Goal: Communication & Community: Share content

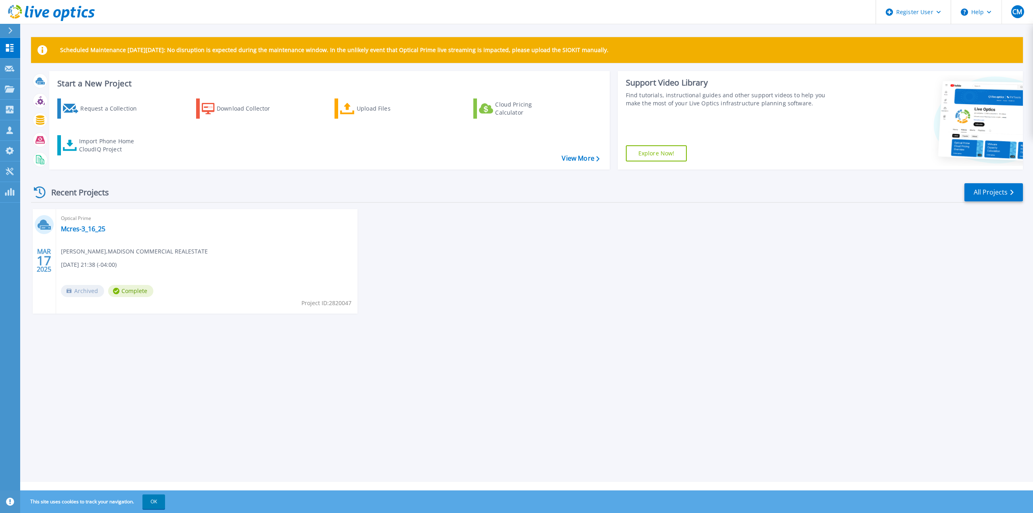
click at [4, 27] on button at bounding box center [10, 31] width 20 height 14
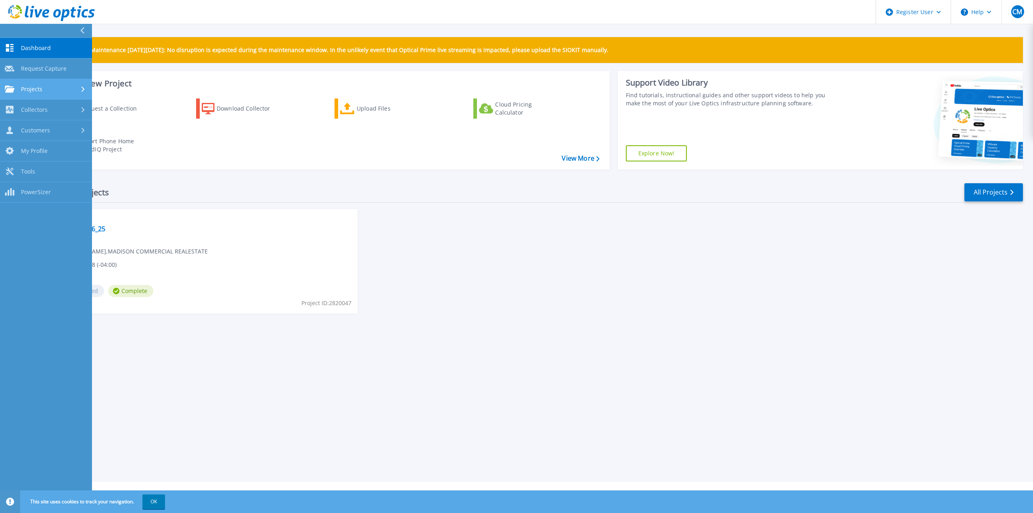
click at [47, 88] on div "Projects" at bounding box center [46, 89] width 82 height 7
click at [46, 106] on link "Search Projects" at bounding box center [46, 110] width 92 height 21
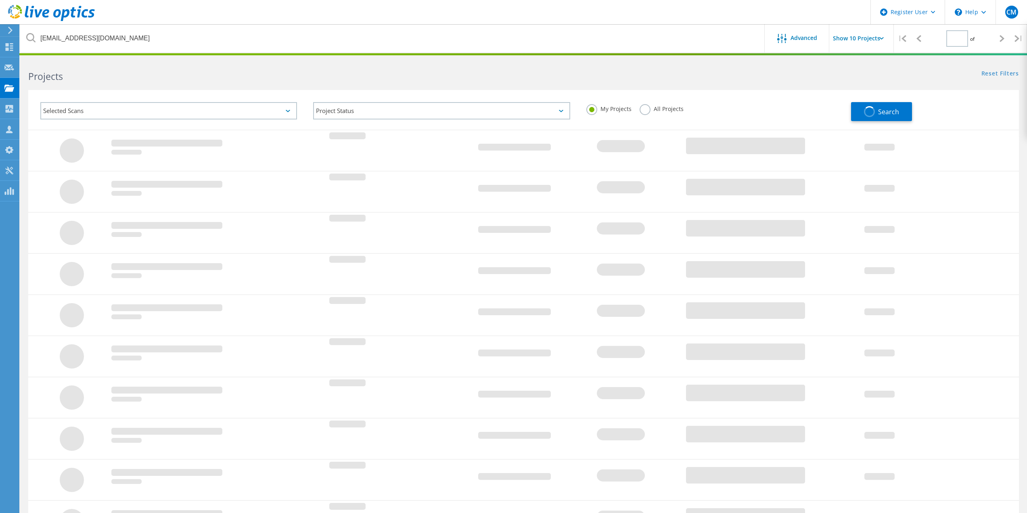
type input "1"
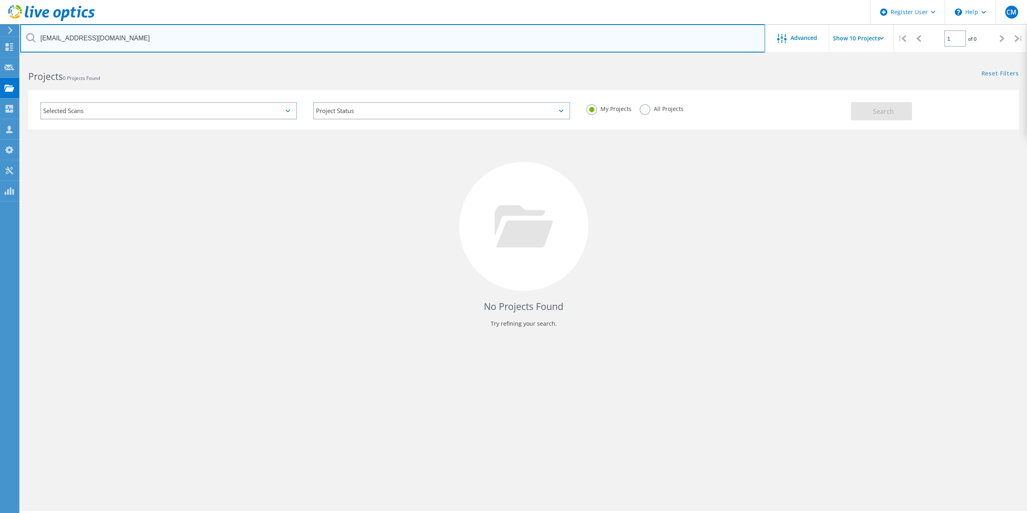
click at [131, 32] on input "bwhang@zufallhealth.org" at bounding box center [392, 38] width 745 height 28
drag, startPoint x: 130, startPoint y: 33, endPoint x: 36, endPoint y: 40, distance: 93.9
click at [37, 40] on input "bwhang@zufallhealth.org" at bounding box center [392, 38] width 745 height 28
paste input "[EMAIL_ADDRESS][DOMAIN_NAME]"
type input "[EMAIL_ADDRESS][DOMAIN_NAME]"
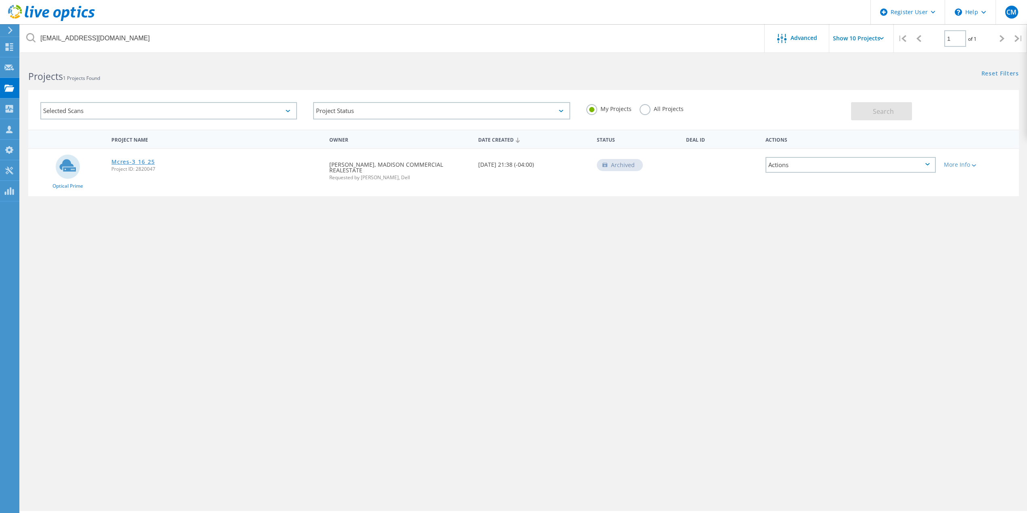
click at [141, 161] on link "Mcres-3_16_25" at bounding box center [132, 162] width 43 height 6
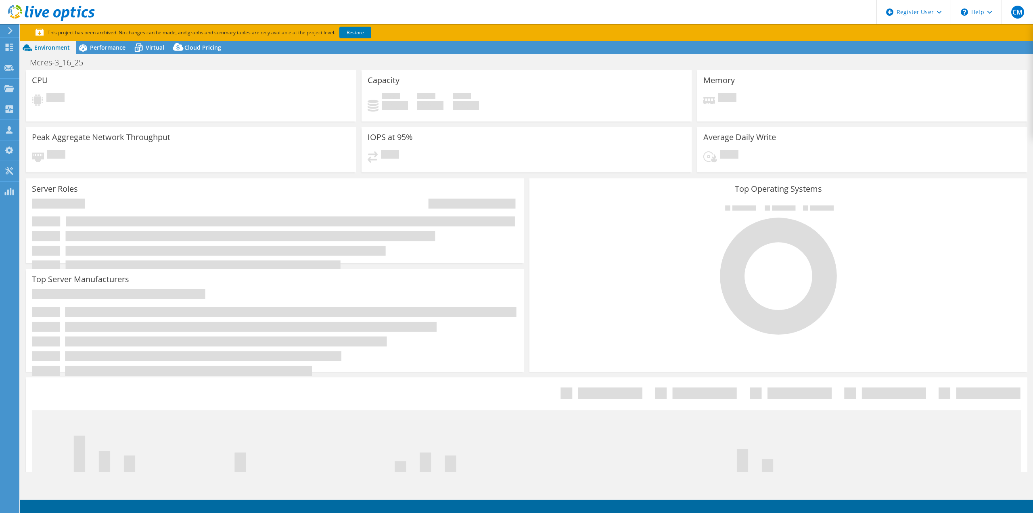
select select "USD"
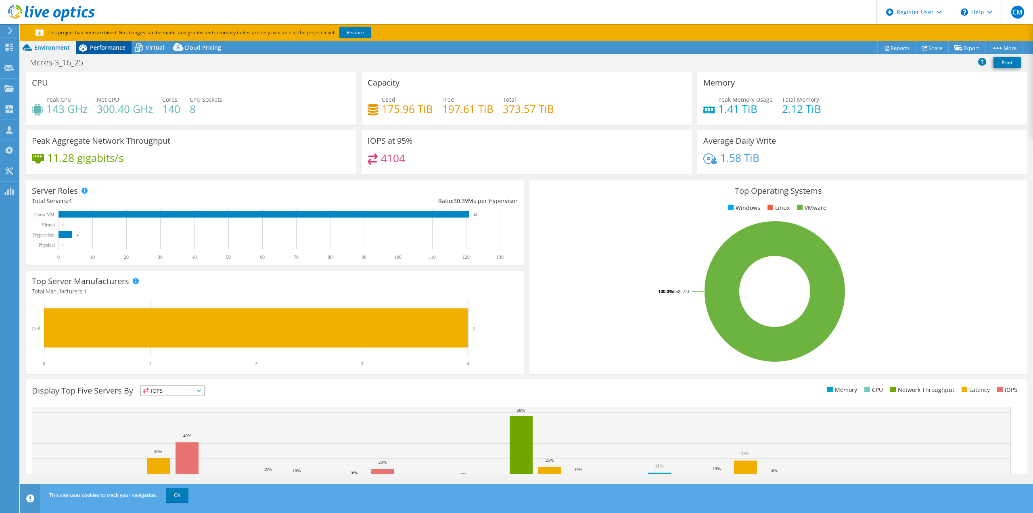
click at [119, 46] on span "Performance" at bounding box center [108, 48] width 36 height 8
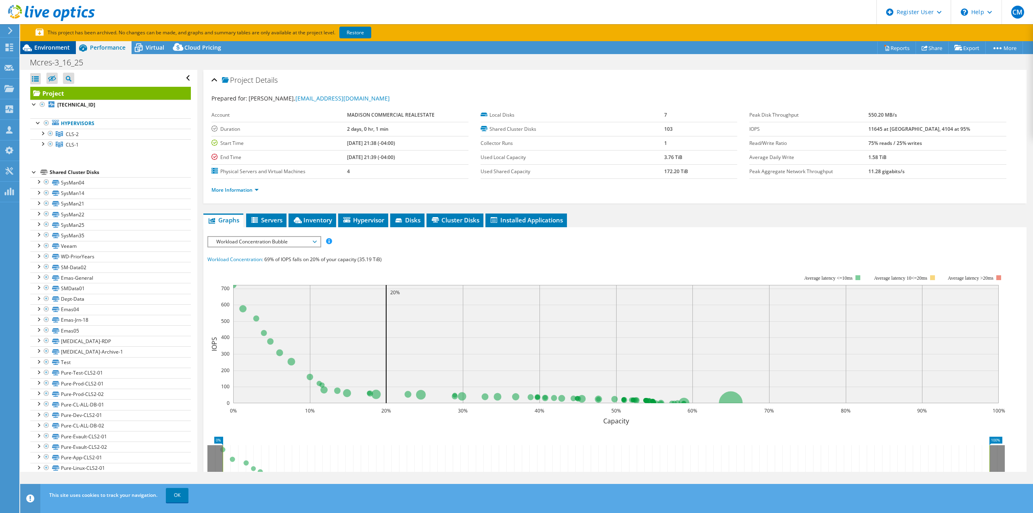
click at [57, 46] on span "Environment" at bounding box center [52, 48] width 36 height 8
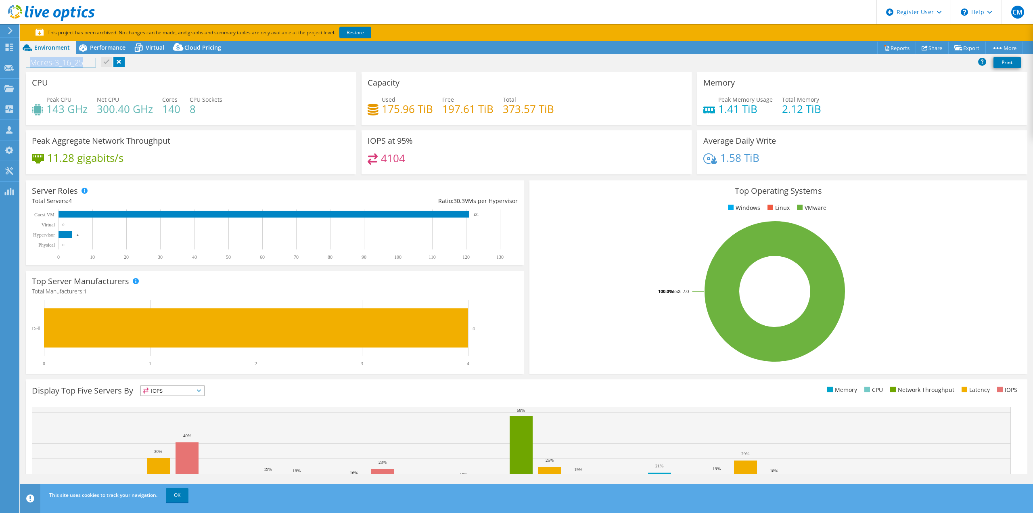
drag, startPoint x: 85, startPoint y: 64, endPoint x: 26, endPoint y: 61, distance: 58.6
click at [26, 61] on h1 "Mcres-3_16_25" at bounding box center [60, 62] width 69 height 9
copy h1 "Mcres-3_16_25"
drag, startPoint x: 430, startPoint y: 112, endPoint x: 382, endPoint y: 108, distance: 48.1
click at [382, 108] on div "Used 175.96 TiB Free 197.61 TiB Total 373.57 TiB" at bounding box center [527, 108] width 318 height 26
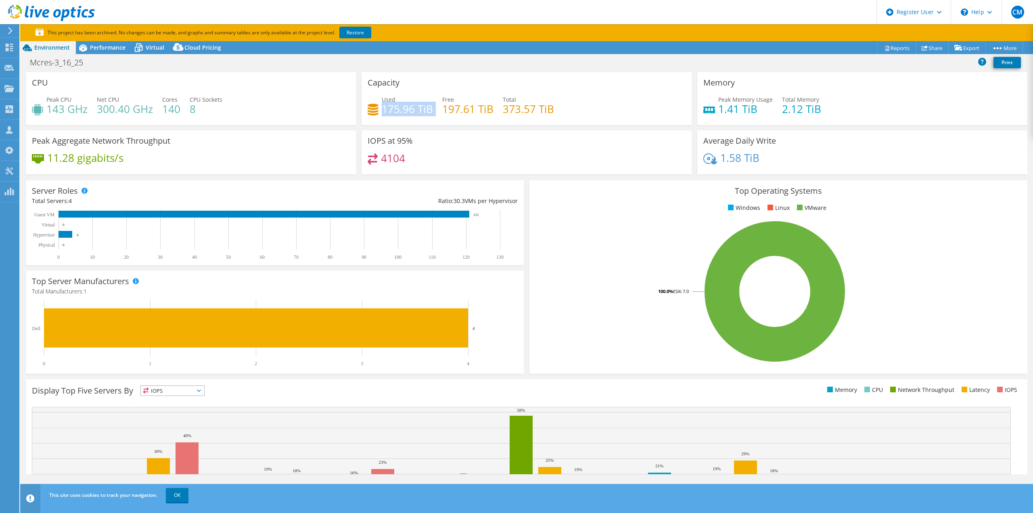
copy div "175.96 TiB"
click at [84, 46] on icon at bounding box center [83, 48] width 14 height 14
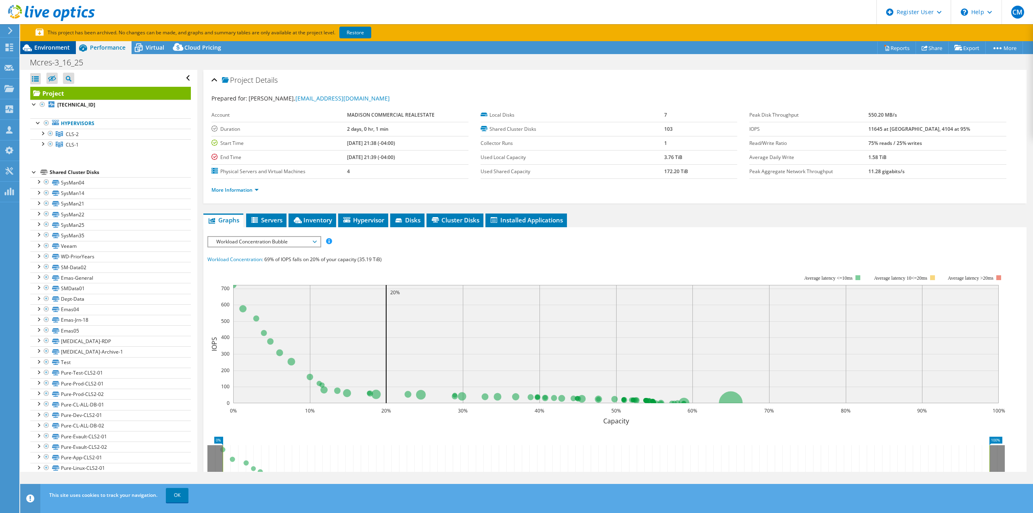
click at [60, 46] on span "Environment" at bounding box center [52, 48] width 36 height 8
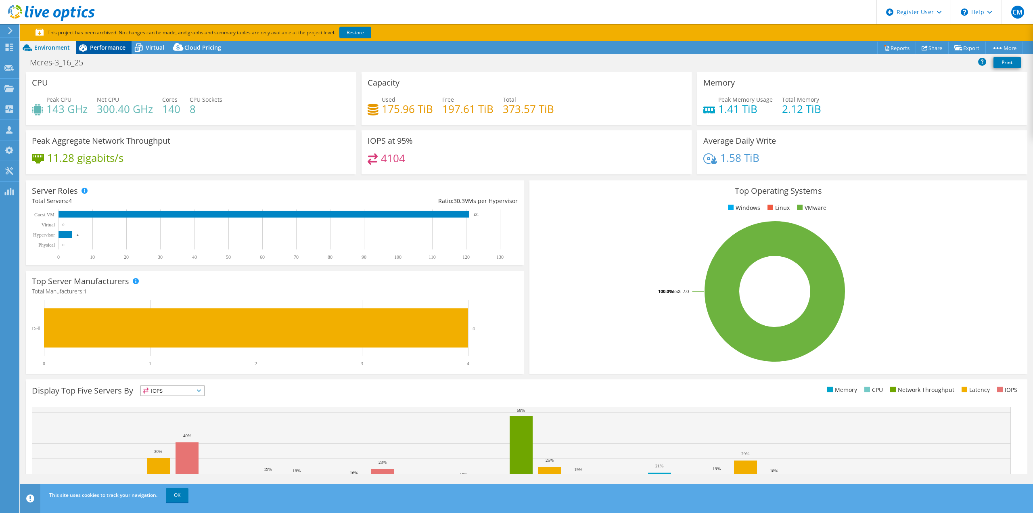
click at [100, 45] on span "Performance" at bounding box center [108, 48] width 36 height 8
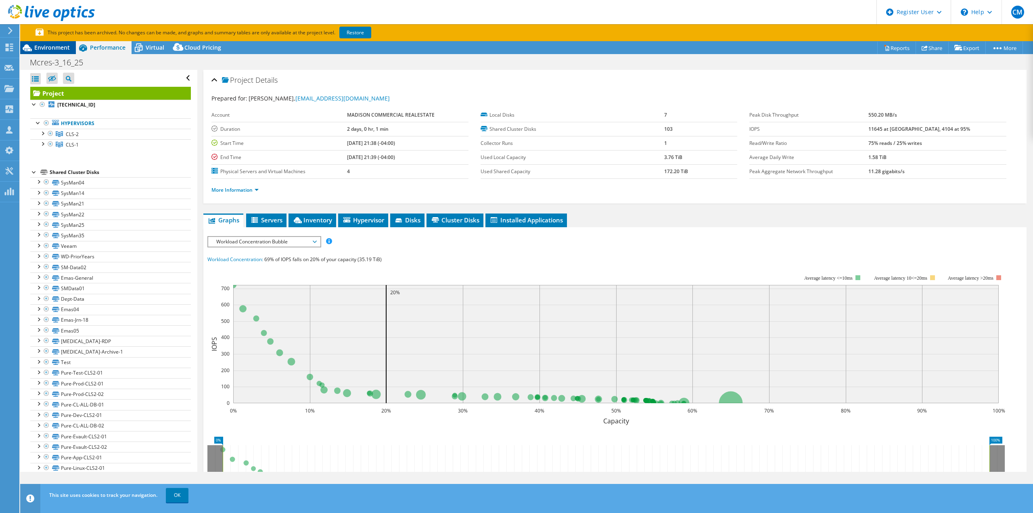
click at [56, 46] on span "Environment" at bounding box center [52, 48] width 36 height 8
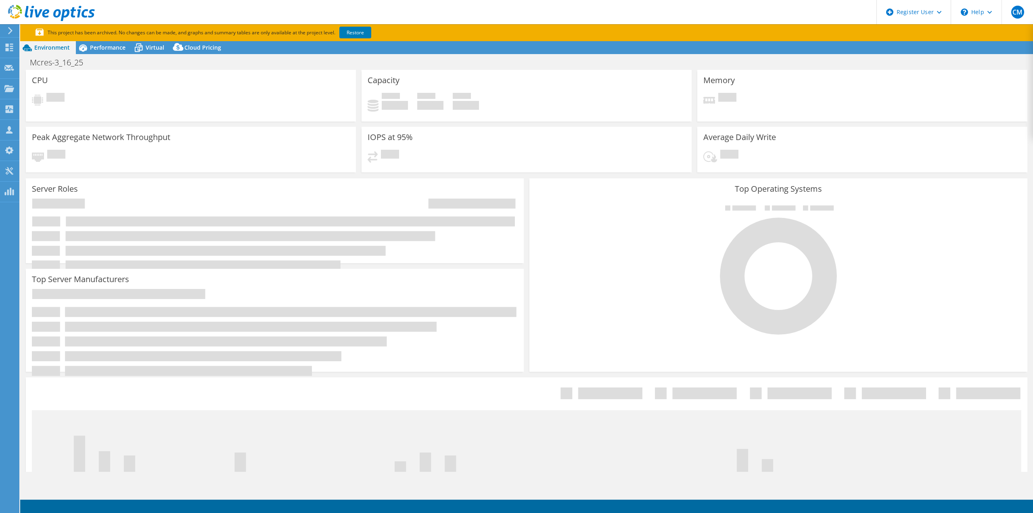
select select "USD"
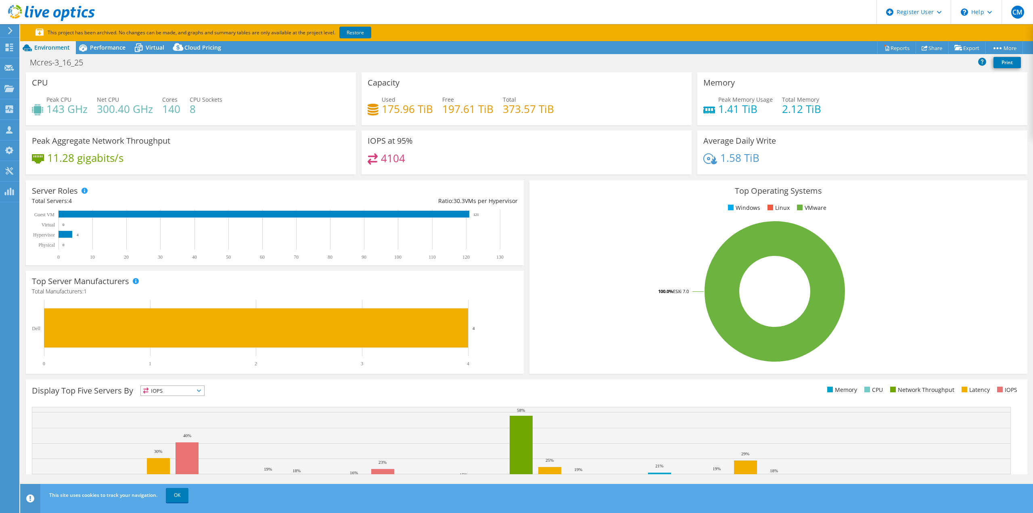
click at [13, 27] on icon at bounding box center [10, 30] width 6 height 7
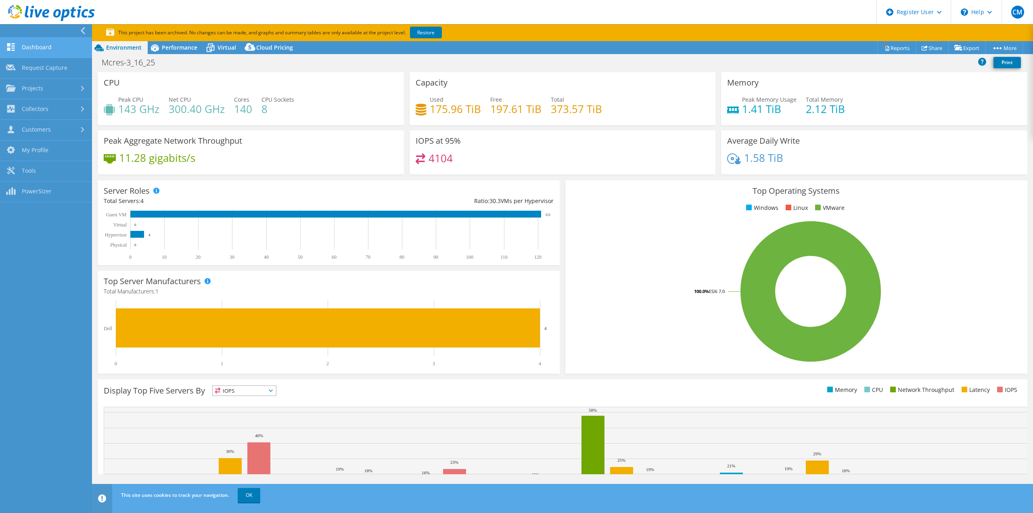
click at [32, 48] on link "Dashboard" at bounding box center [46, 48] width 92 height 21
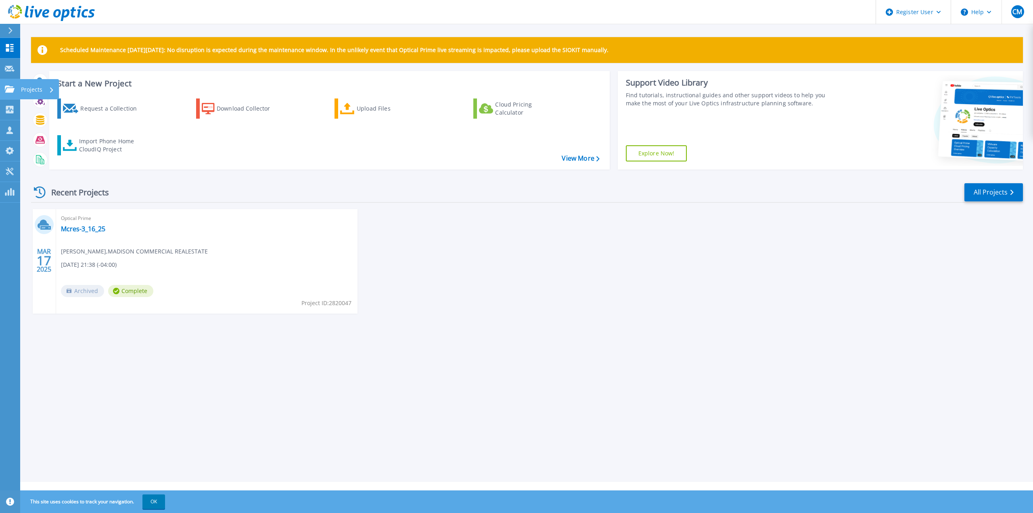
click at [7, 86] on icon at bounding box center [10, 89] width 10 height 7
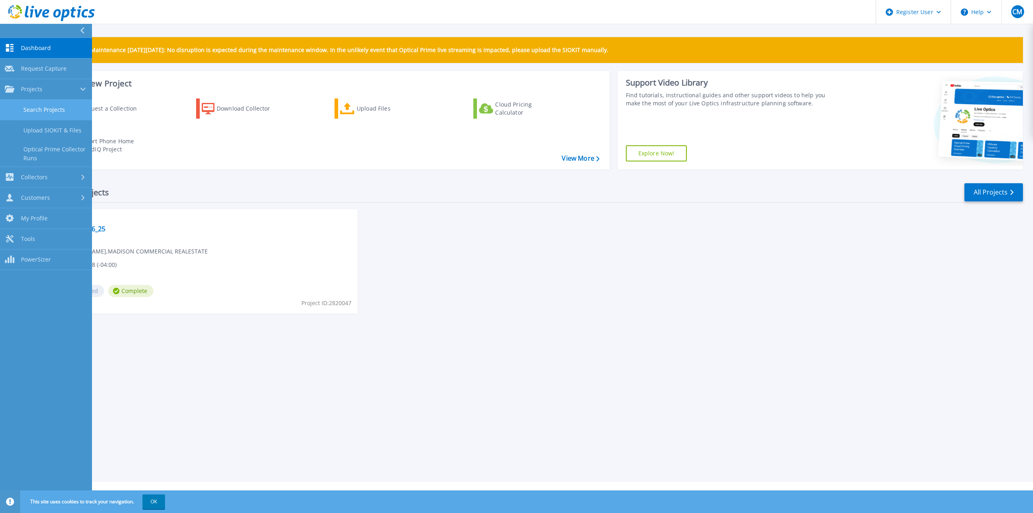
click at [52, 110] on link "Search Projects" at bounding box center [46, 110] width 92 height 21
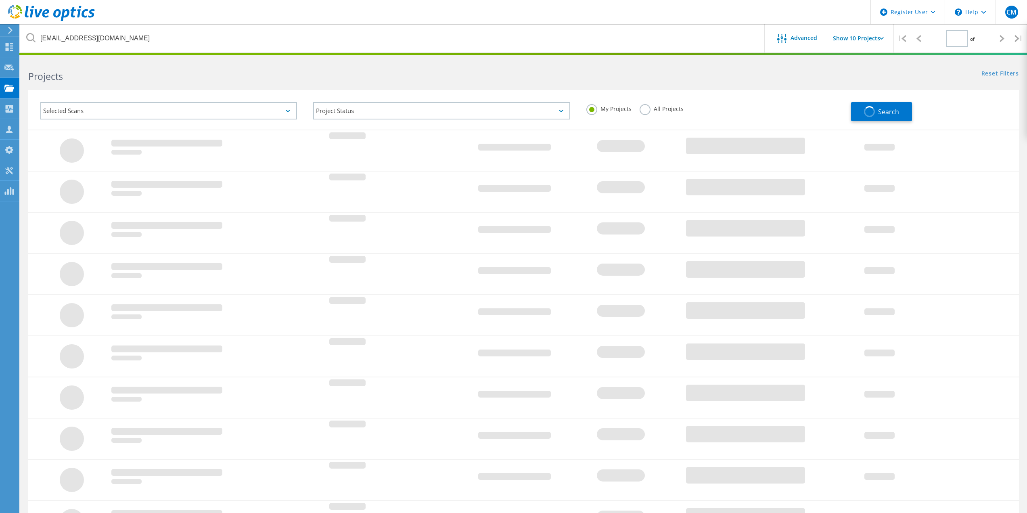
type input "1"
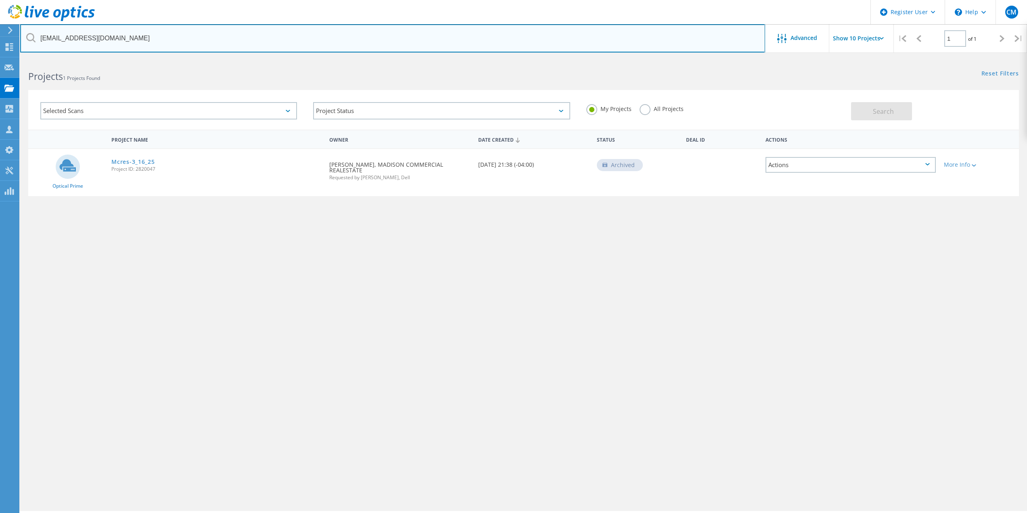
click at [104, 39] on input "[EMAIL_ADDRESS][DOMAIN_NAME]" at bounding box center [392, 38] width 745 height 28
click at [104, 40] on input "[EMAIL_ADDRESS][DOMAIN_NAME]" at bounding box center [392, 38] width 745 height 28
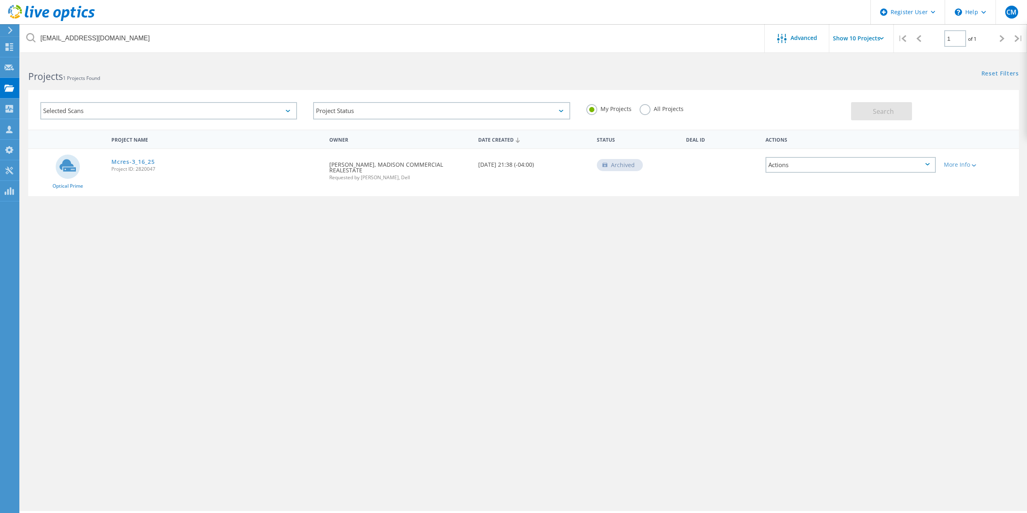
drag, startPoint x: 104, startPoint y: 40, endPoint x: 551, endPoint y: 469, distance: 619.8
click at [465, 443] on div "[EMAIL_ADDRESS][DOMAIN_NAME] Advanced Show 10 Projects | 1 of 1 | Email Address…" at bounding box center [523, 285] width 1007 height 452
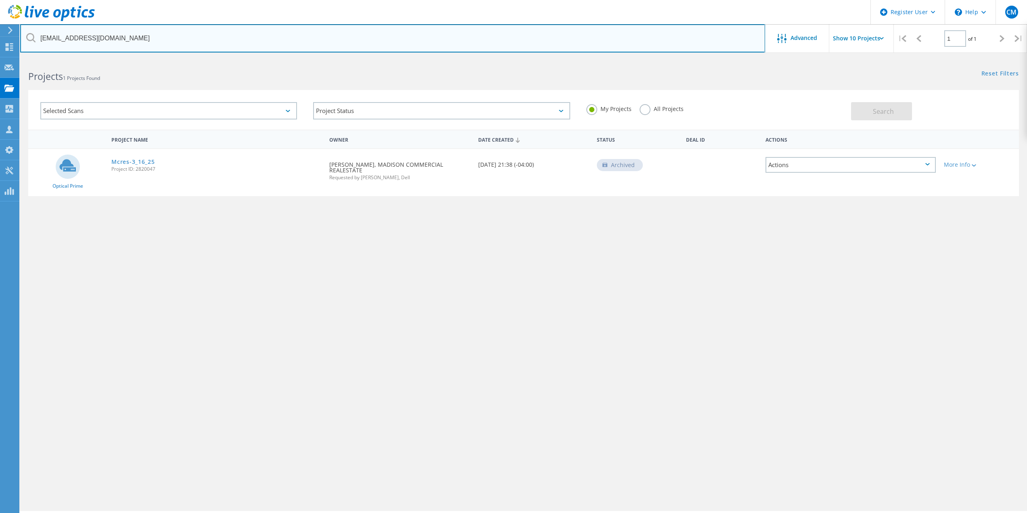
click at [182, 33] on input "[EMAIL_ADDRESS][DOMAIN_NAME]" at bounding box center [392, 38] width 745 height 28
paste input "[URL][DOMAIN_NAME]"
type input "[URL][DOMAIN_NAME]"
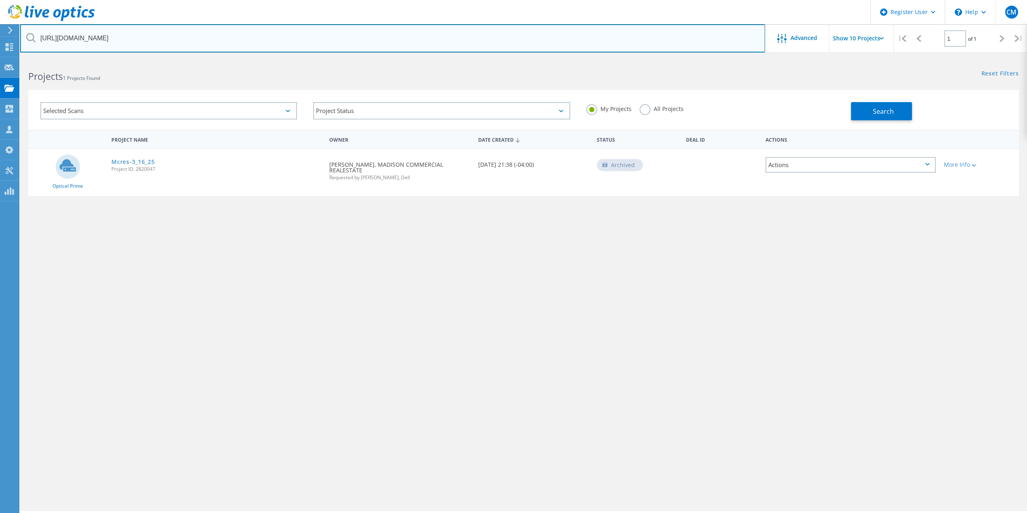
click at [176, 41] on input "[URL][DOMAIN_NAME]" at bounding box center [392, 38] width 745 height 28
click at [176, 40] on input "[URL][DOMAIN_NAME]" at bounding box center [392, 38] width 745 height 28
paste input "[EMAIL_ADDRESS][DOMAIN_NAME]"
type input "[EMAIL_ADDRESS][DOMAIN_NAME]"
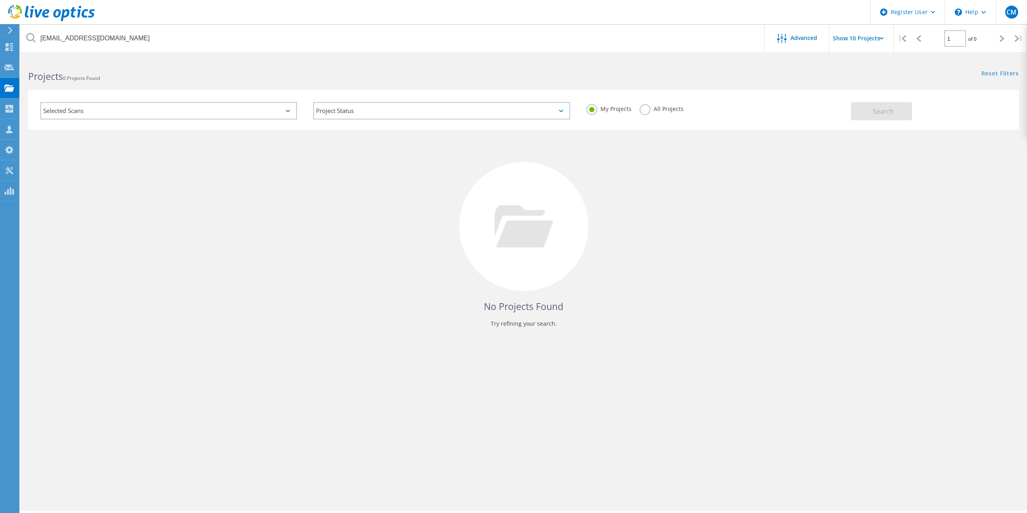
click at [407, 265] on div "No Projects Found Try refining your search." at bounding box center [523, 234] width 990 height 209
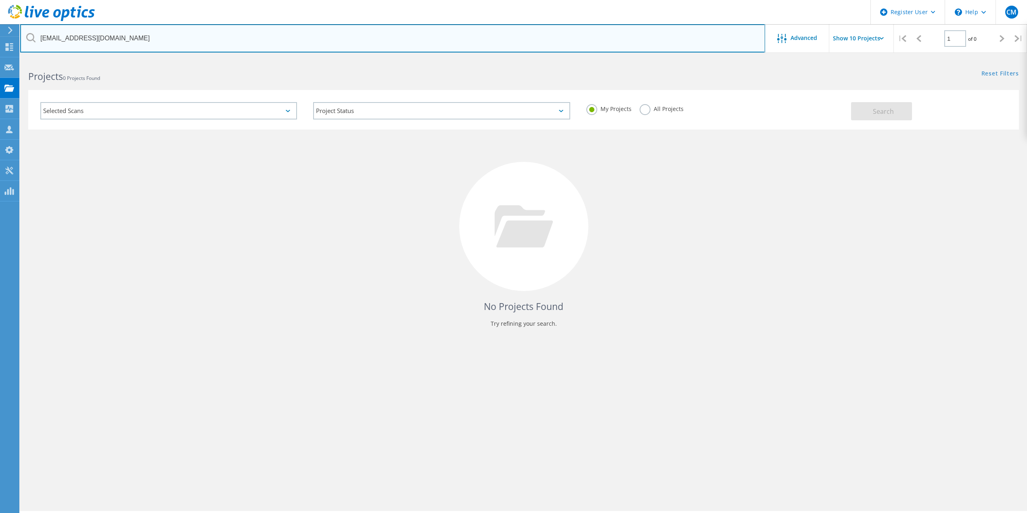
click at [185, 34] on input "[EMAIL_ADDRESS][DOMAIN_NAME]" at bounding box center [392, 38] width 745 height 28
paste input "[EMAIL_ADDRESS][DOMAIN_NAME]"
type input "[EMAIL_ADDRESS][DOMAIN_NAME]"
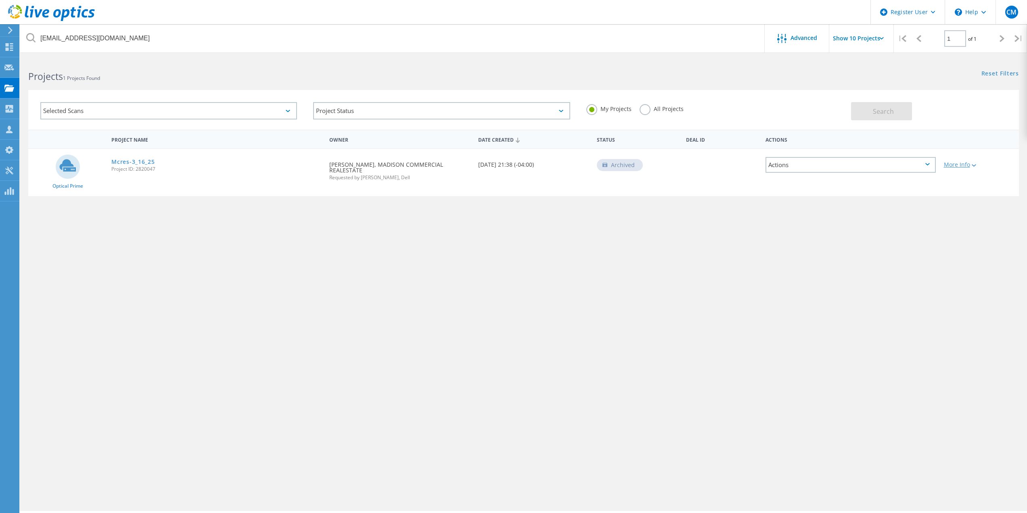
click at [961, 165] on div "More Info" at bounding box center [979, 165] width 71 height 6
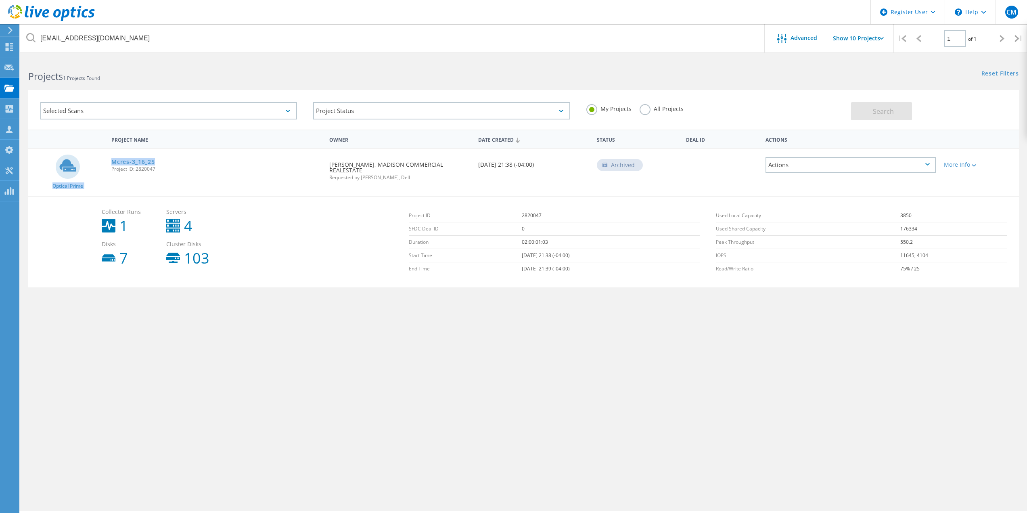
drag, startPoint x: 161, startPoint y: 161, endPoint x: 107, endPoint y: 161, distance: 54.5
click at [107, 161] on div "Optical Prime Mcres-3_16_25 Project ID: 2820047 Requested By [PERSON_NAME], MAD…" at bounding box center [523, 172] width 990 height 47
click at [140, 72] on h2 "Projects 1 Projects Found" at bounding box center [271, 76] width 487 height 13
drag, startPoint x: 167, startPoint y: 160, endPoint x: 105, endPoint y: 162, distance: 61.8
click at [105, 162] on div "Optical Prime Mcres-3_16_25 Project ID: 2820047 Requested By [PERSON_NAME], MAD…" at bounding box center [523, 172] width 990 height 47
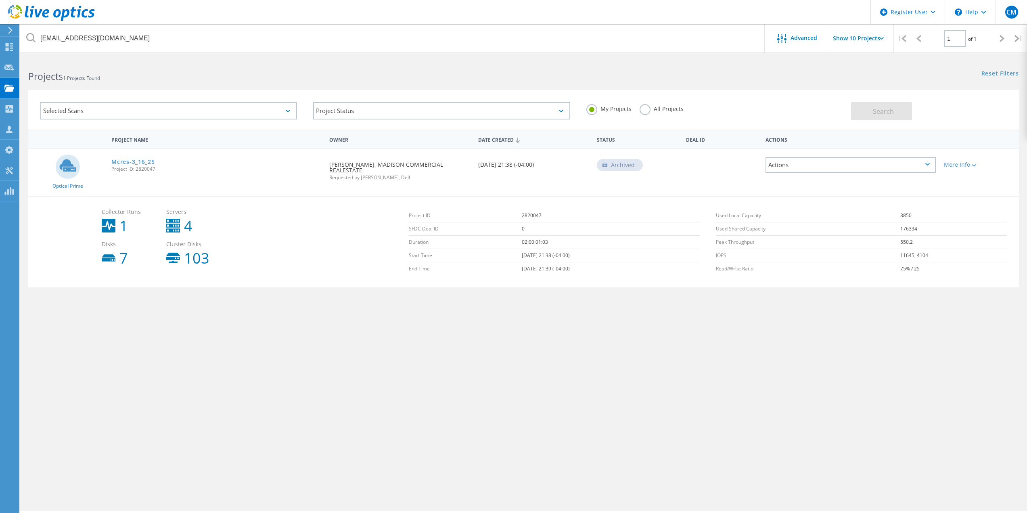
click at [171, 72] on h2 "Projects 1 Projects Found" at bounding box center [271, 76] width 487 height 13
drag, startPoint x: 130, startPoint y: 159, endPoint x: 109, endPoint y: 162, distance: 20.8
click at [109, 162] on div "Mcres-3_16_25 Project ID: 2820047" at bounding box center [216, 164] width 218 height 31
copy link "Mcres-3_16_25"
click at [617, 166] on div "Archived" at bounding box center [620, 165] width 46 height 12
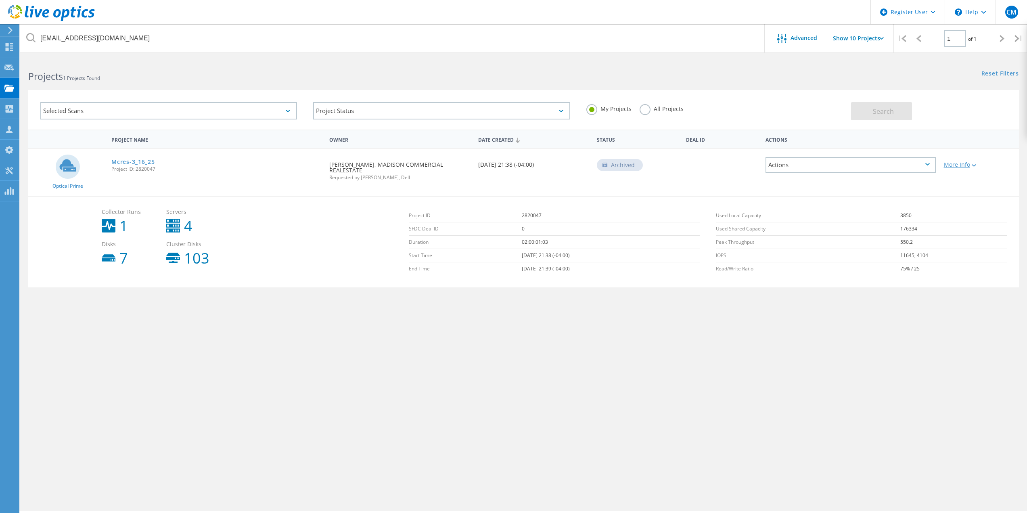
click at [951, 166] on div "More Info" at bounding box center [979, 165] width 71 height 6
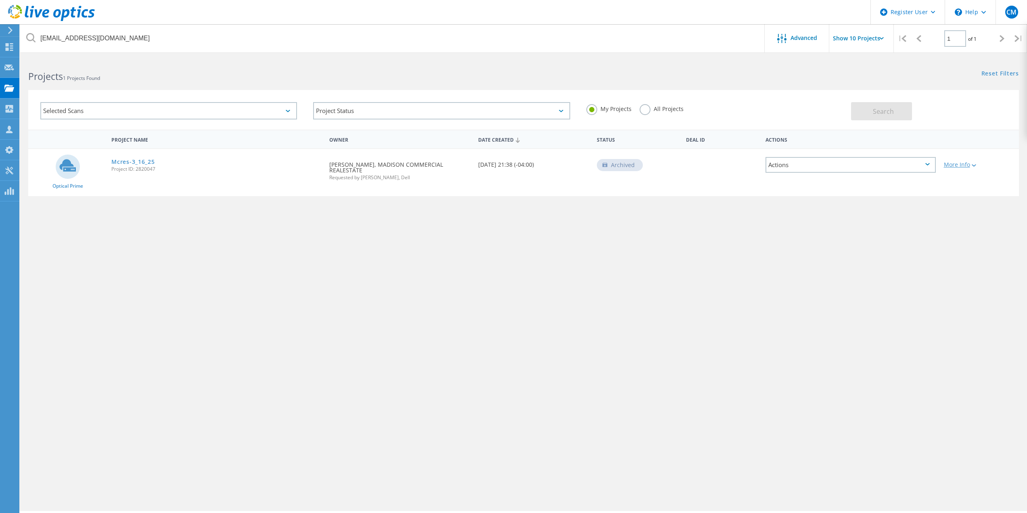
click at [965, 163] on div "More Info" at bounding box center [979, 165] width 71 height 6
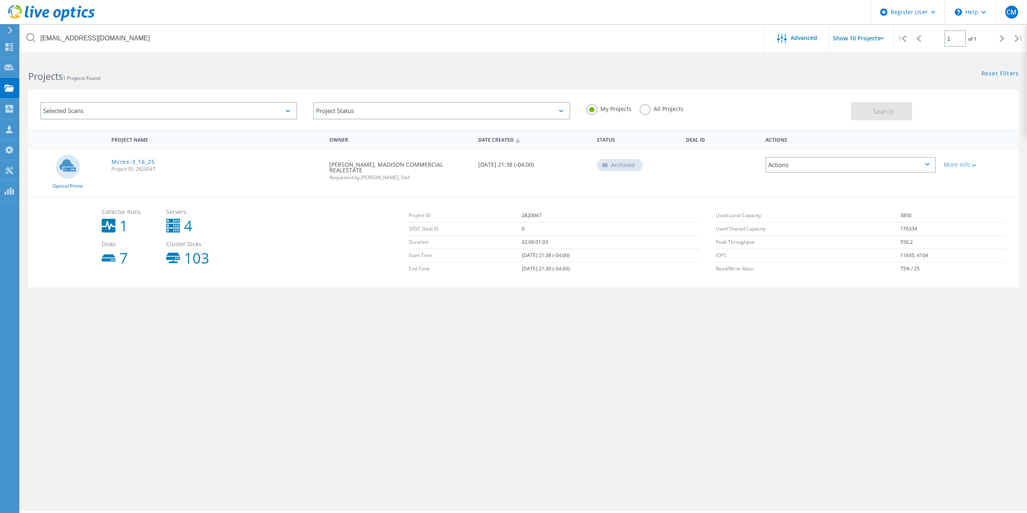
click at [789, 166] on div "Actions" at bounding box center [850, 165] width 170 height 16
click at [830, 160] on div "Share" at bounding box center [850, 165] width 169 height 13
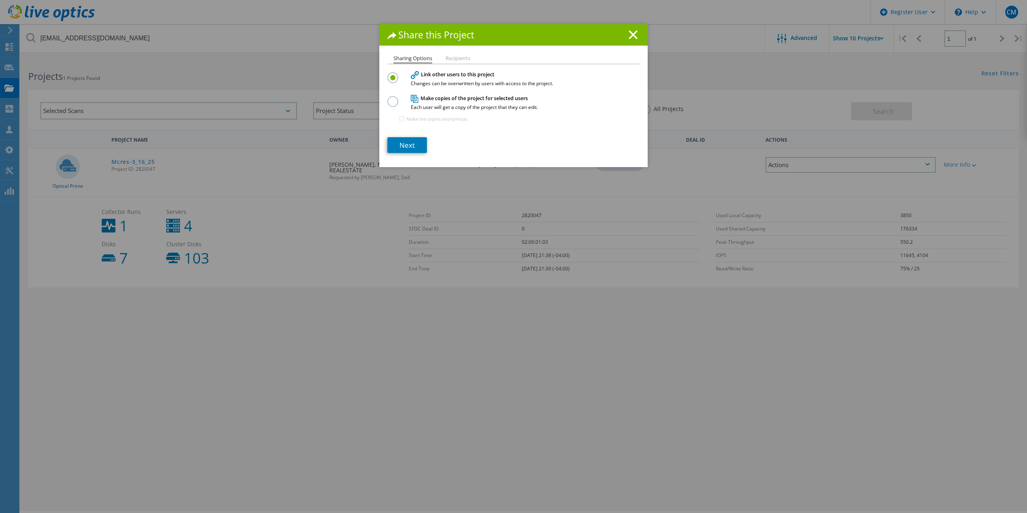
click at [629, 32] on line at bounding box center [633, 35] width 8 height 8
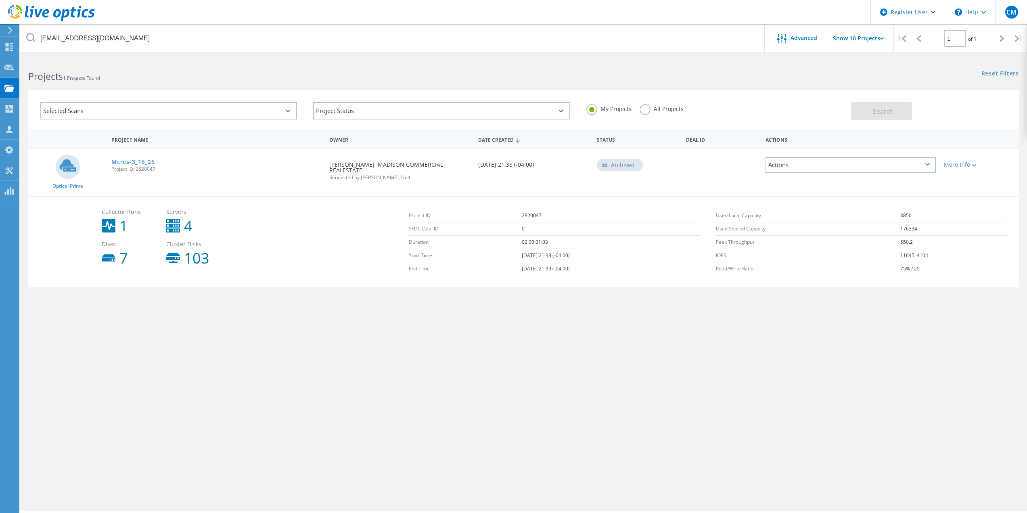
click at [838, 167] on div "Actions" at bounding box center [850, 165] width 170 height 16
click at [804, 165] on div "Share" at bounding box center [850, 165] width 169 height 13
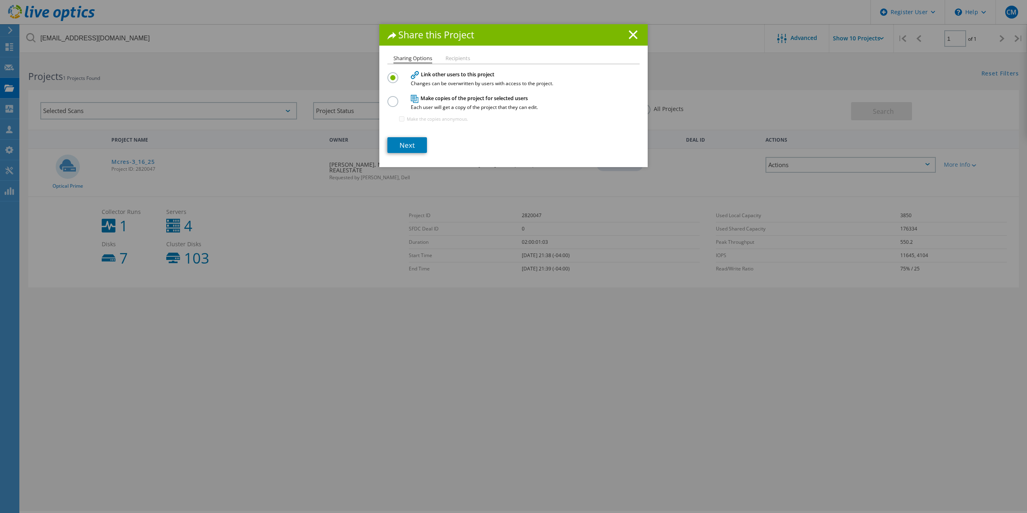
click at [453, 56] on li "Recipients" at bounding box center [457, 59] width 25 height 6
click at [391, 97] on label at bounding box center [394, 97] width 14 height 2
click at [0, 0] on input "radio" at bounding box center [0, 0] width 0 height 0
click at [393, 74] on label at bounding box center [394, 73] width 14 height 2
click at [0, 0] on input "radio" at bounding box center [0, 0] width 0 height 0
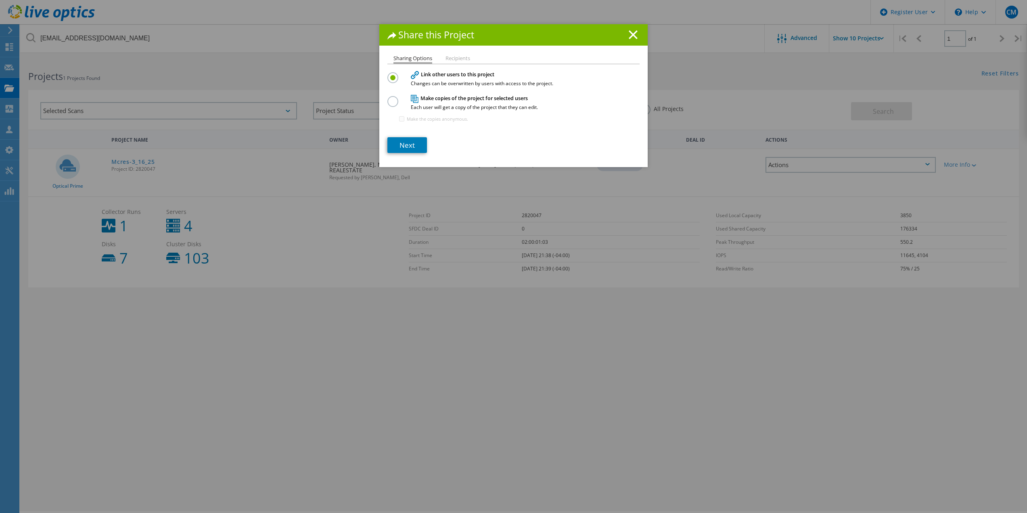
click at [389, 98] on label at bounding box center [394, 97] width 14 height 2
click at [0, 0] on input "radio" at bounding box center [0, 0] width 0 height 0
click at [389, 74] on label at bounding box center [394, 73] width 14 height 2
click at [0, 0] on input "radio" at bounding box center [0, 0] width 0 height 0
click at [389, 98] on label at bounding box center [394, 97] width 14 height 2
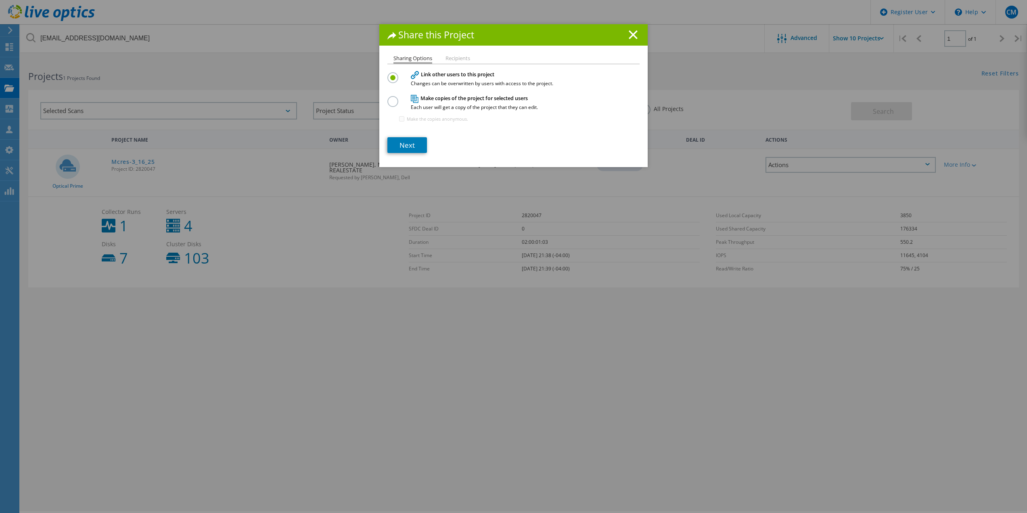
click at [0, 0] on input "radio" at bounding box center [0, 0] width 0 height 0
click at [405, 144] on link "Next" at bounding box center [407, 145] width 40 height 16
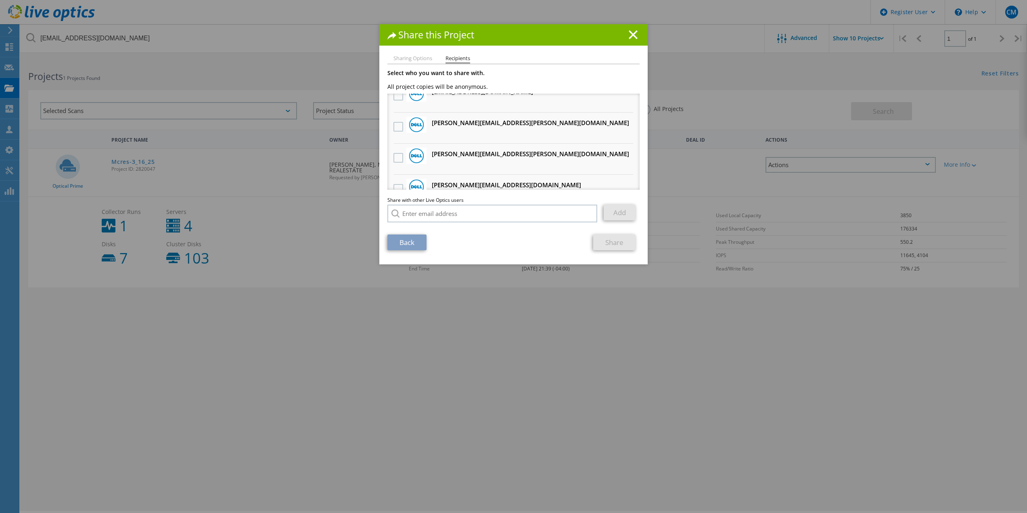
scroll to position [686, 0]
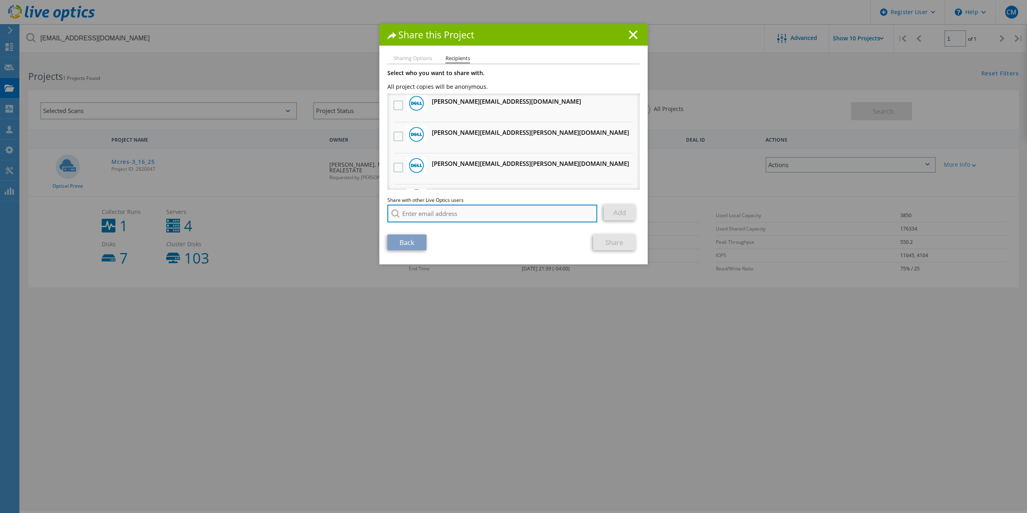
click at [428, 210] on input "search" at bounding box center [492, 214] width 210 height 18
paste input "[EMAIL_ADDRESS][DOMAIN_NAME]"
type input "[EMAIL_ADDRESS][DOMAIN_NAME]"
click at [466, 224] on li "[EMAIL_ADDRESS][DOMAIN_NAME]" at bounding box center [433, 224] width 93 height 10
click at [619, 209] on link "Add" at bounding box center [620, 213] width 32 height 16
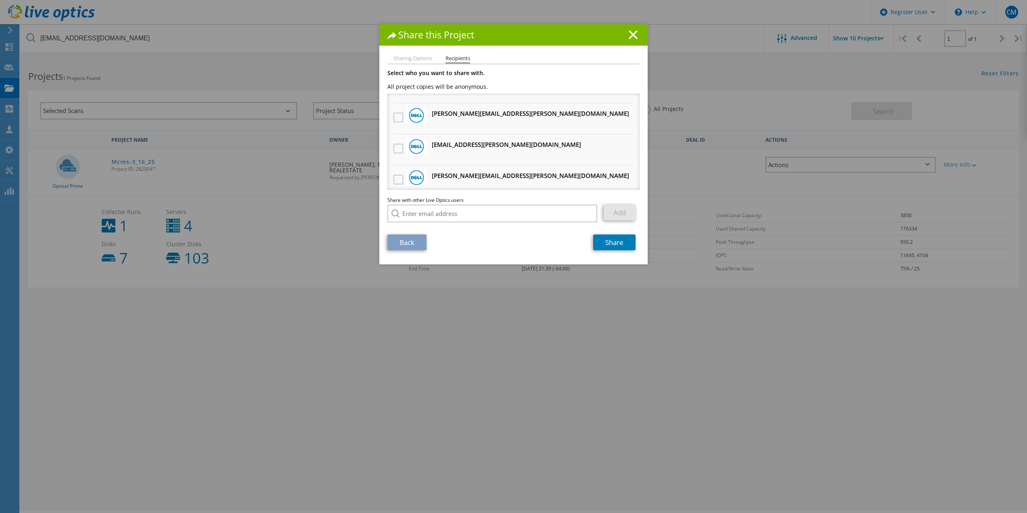
scroll to position [0, 0]
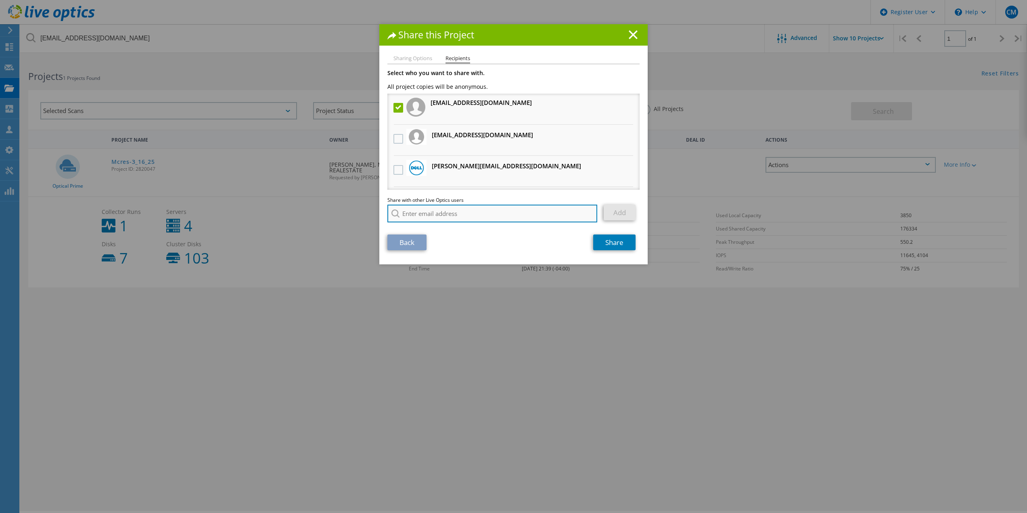
drag, startPoint x: 458, startPoint y: 217, endPoint x: 453, endPoint y: 215, distance: 5.2
click at [456, 216] on input "search" at bounding box center [492, 214] width 210 height 18
paste input "[EMAIL_ADDRESS][DOMAIN_NAME]"
type input "[EMAIL_ADDRESS][DOMAIN_NAME]"
click at [612, 214] on link "Add" at bounding box center [620, 213] width 32 height 16
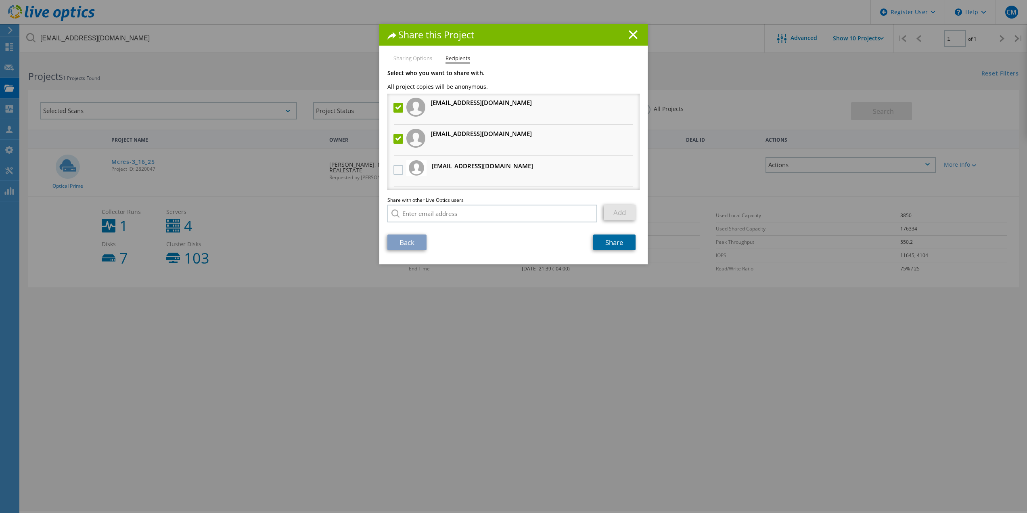
click at [609, 246] on link "Share" at bounding box center [614, 242] width 42 height 16
click at [606, 341] on div "Share this Project Sharing Options Recipients Link other users to this project …" at bounding box center [513, 268] width 1027 height 489
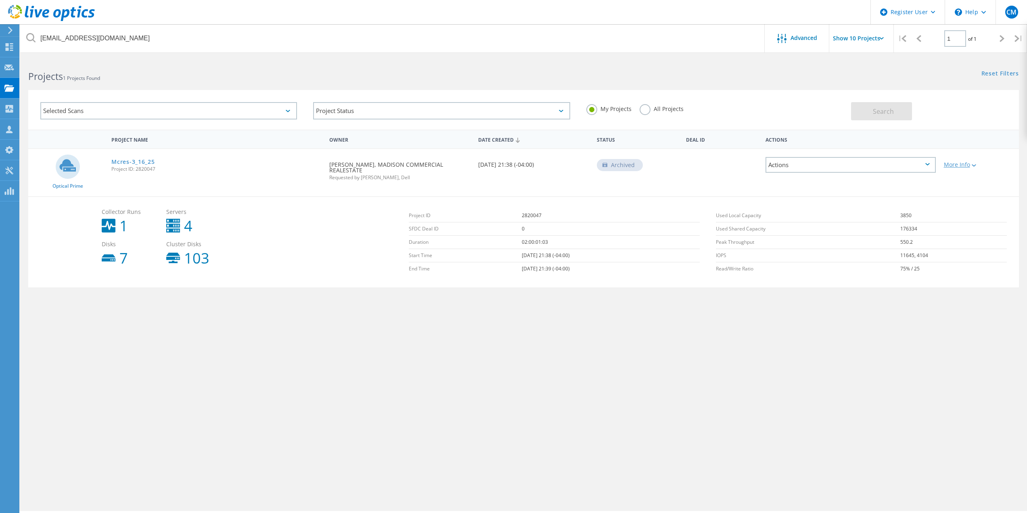
click at [945, 164] on div "More Info" at bounding box center [979, 165] width 71 height 6
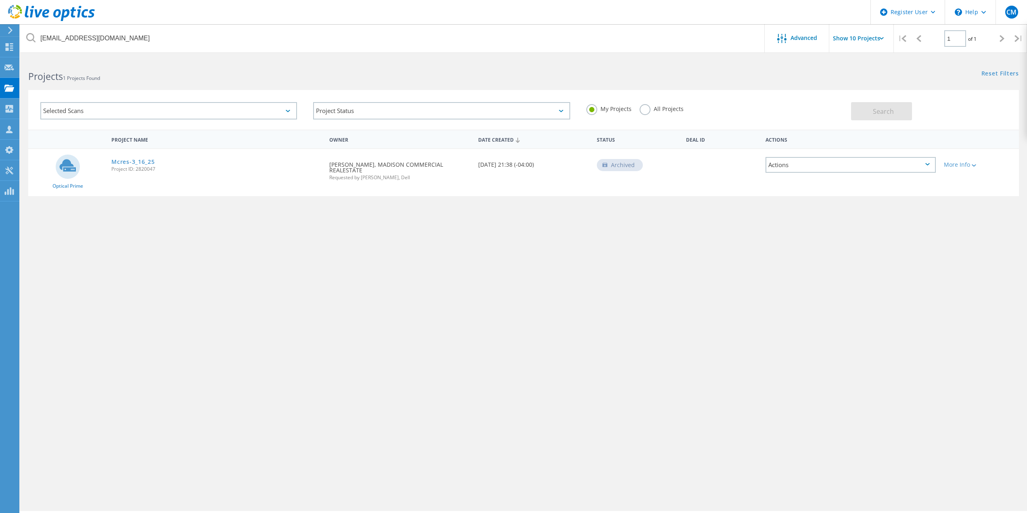
click at [924, 163] on div "Actions" at bounding box center [850, 165] width 170 height 16
click at [848, 164] on div "Share" at bounding box center [850, 165] width 169 height 13
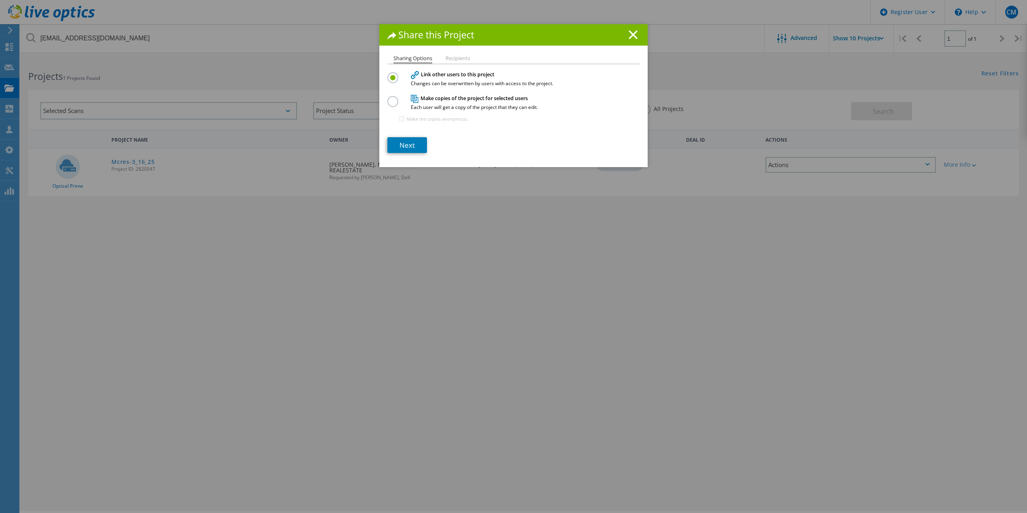
click at [387, 95] on div "Make copies of the project for selected users Each user will get a copy of the …" at bounding box center [513, 111] width 252 height 35
click at [388, 98] on label at bounding box center [394, 97] width 14 height 2
click at [0, 0] on input "radio" at bounding box center [0, 0] width 0 height 0
click at [410, 150] on link "Next" at bounding box center [407, 145] width 40 height 16
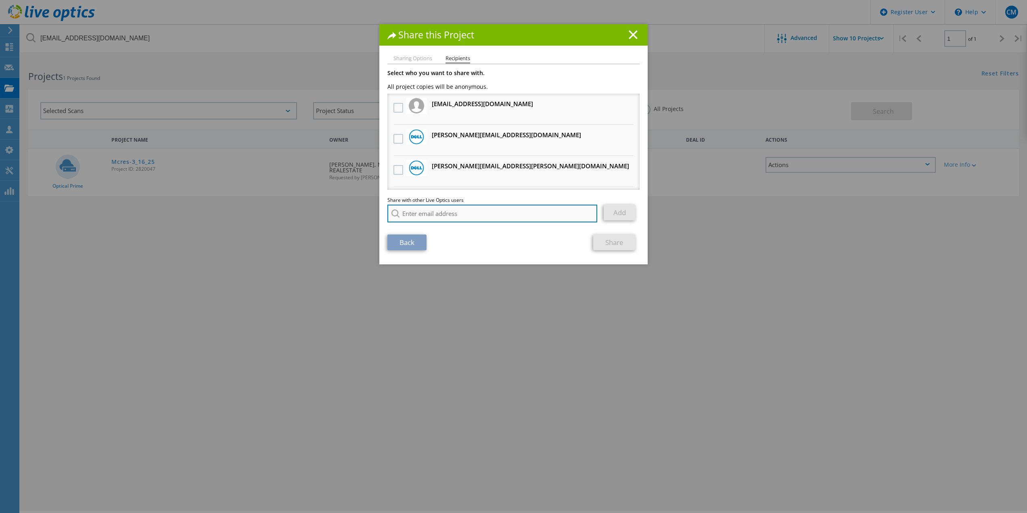
click at [492, 210] on input "search" at bounding box center [492, 214] width 210 height 18
paste input "[EMAIL_ADDRESS][DOMAIN_NAME]"
type input "[EMAIL_ADDRESS][DOMAIN_NAME]"
click at [620, 211] on link "Add" at bounding box center [620, 213] width 32 height 16
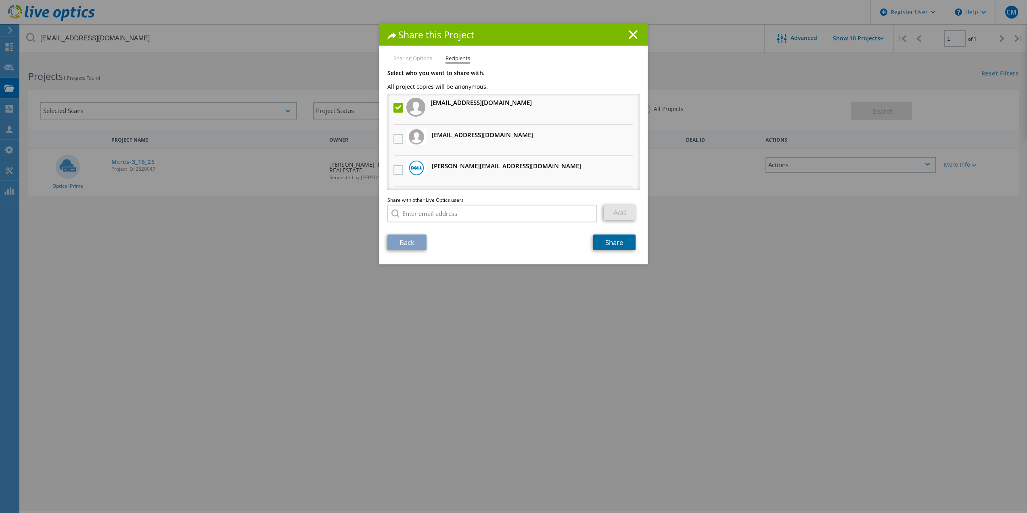
click at [606, 247] on link "Share" at bounding box center [614, 242] width 42 height 16
click at [629, 34] on line at bounding box center [633, 35] width 8 height 8
